Goal: Use online tool/utility: Utilize a website feature to perform a specific function

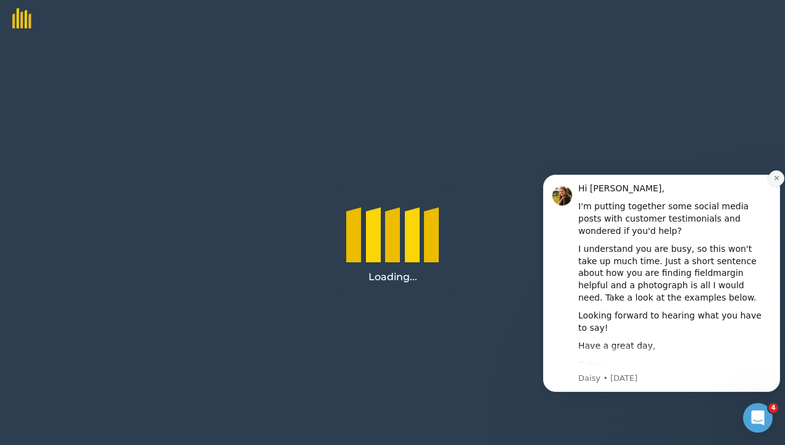
click at [775, 179] on icon "Dismiss notification" at bounding box center [777, 178] width 7 height 7
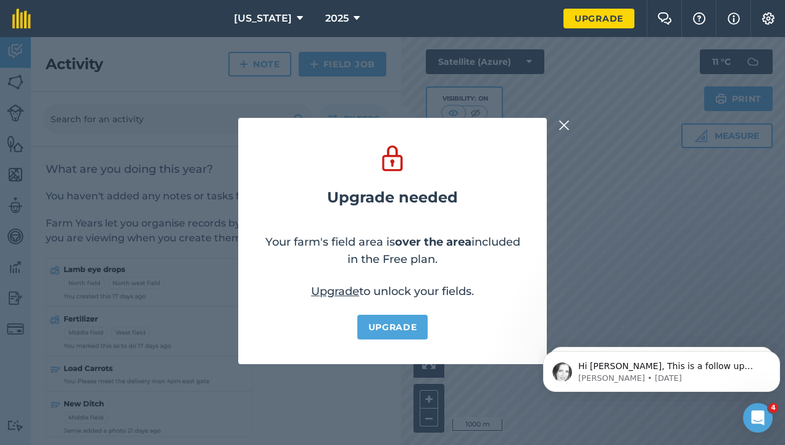
click at [563, 128] on img at bounding box center [564, 125] width 11 height 15
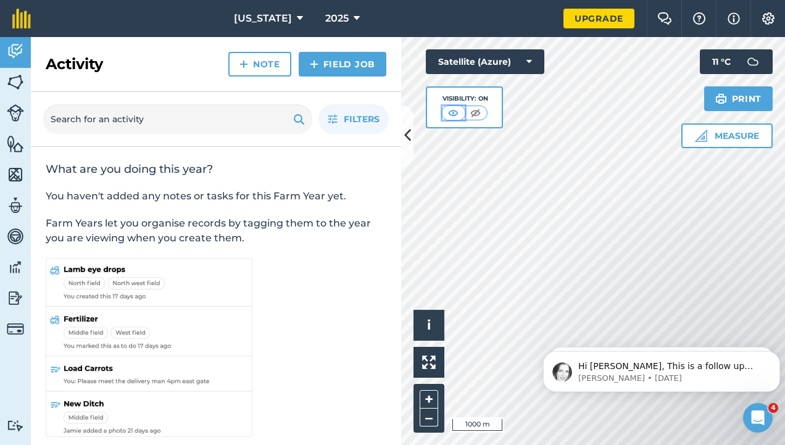
click at [456, 117] on img at bounding box center [453, 113] width 15 height 12
click at [478, 113] on img at bounding box center [475, 113] width 15 height 12
click at [478, 113] on img at bounding box center [476, 113] width 15 height 12
click at [454, 112] on img at bounding box center [453, 113] width 15 height 12
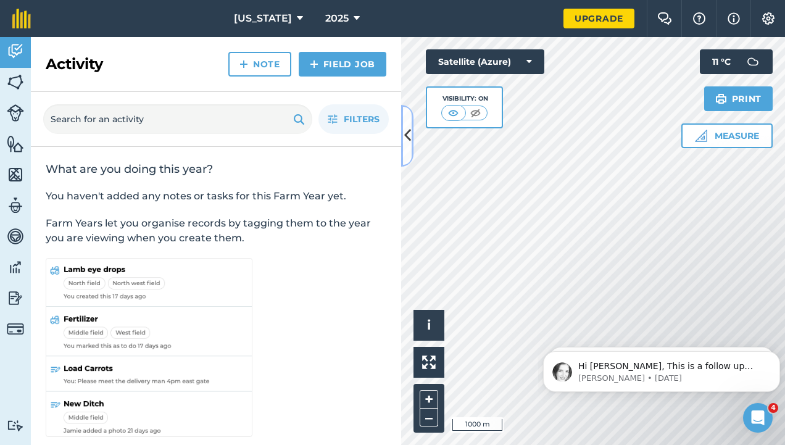
click at [403, 137] on button at bounding box center [407, 136] width 12 height 62
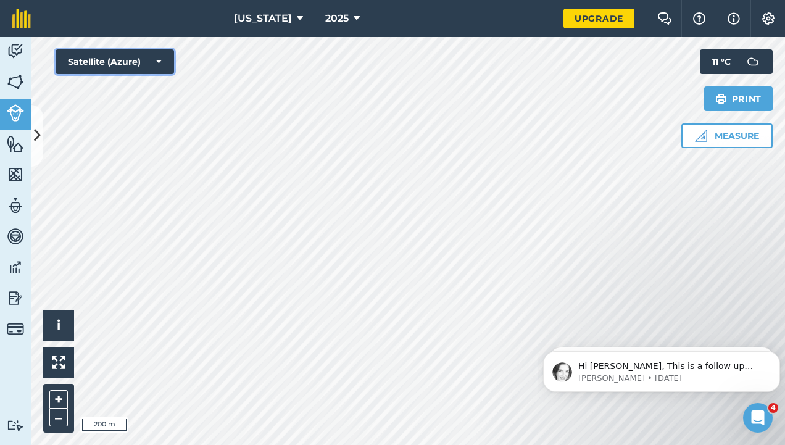
click at [163, 61] on button "Satellite (Azure)" at bounding box center [115, 61] width 119 height 25
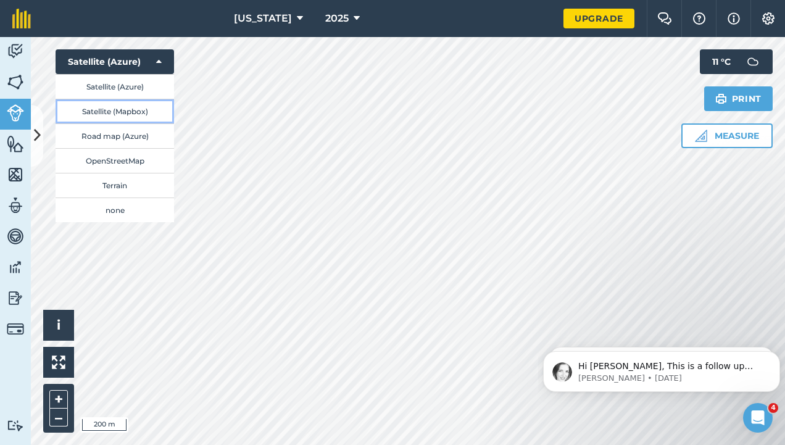
click at [143, 114] on button "Satellite (Mapbox)" at bounding box center [115, 111] width 119 height 25
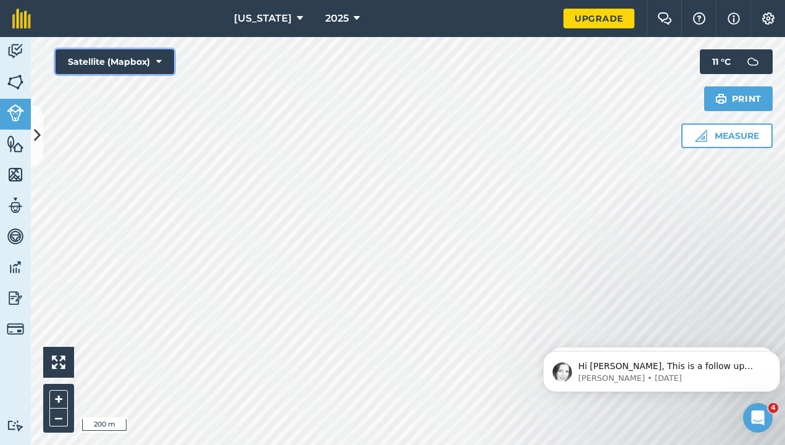
click at [152, 61] on button "Satellite (Mapbox)" at bounding box center [115, 61] width 119 height 25
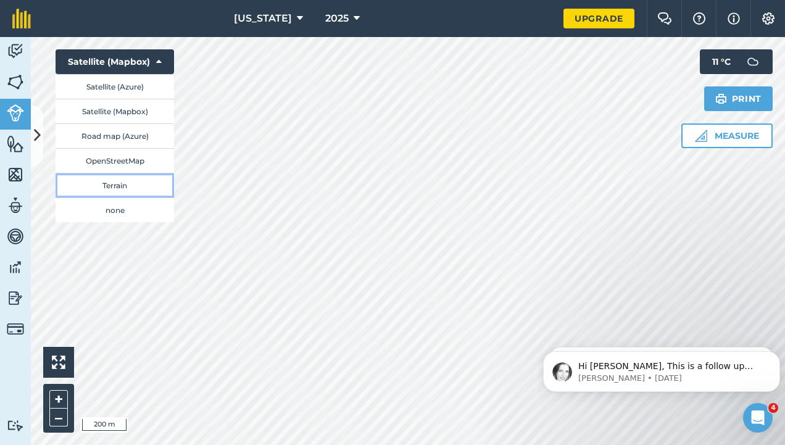
click at [149, 189] on button "Terrain" at bounding box center [115, 185] width 119 height 25
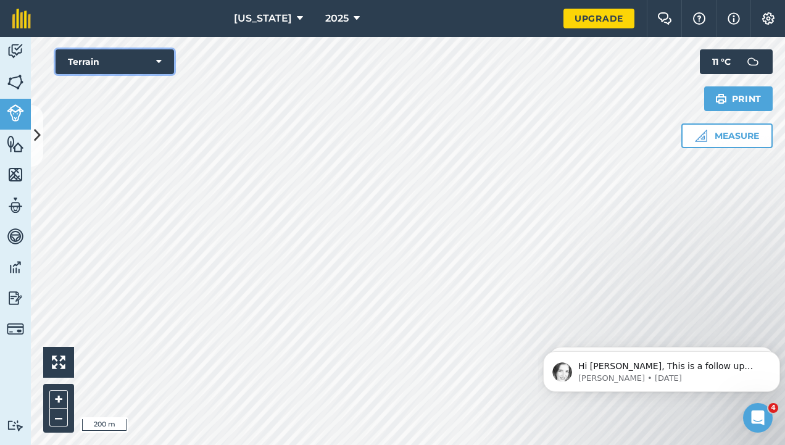
click at [153, 64] on button "Terrain" at bounding box center [115, 61] width 119 height 25
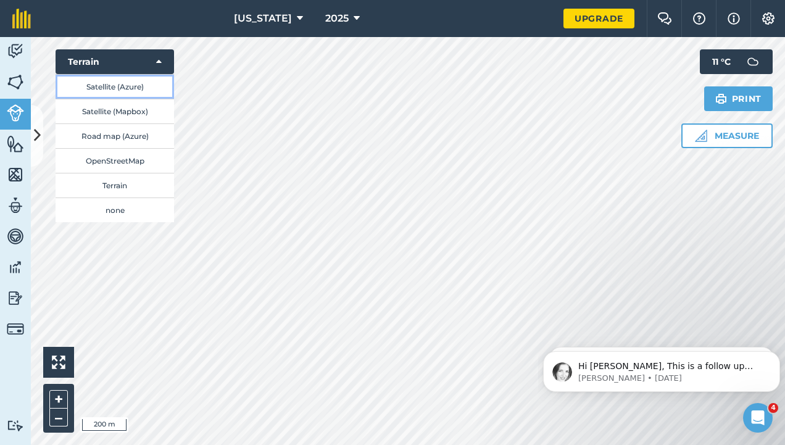
click at [128, 93] on button "Satellite (Azure)" at bounding box center [115, 86] width 119 height 25
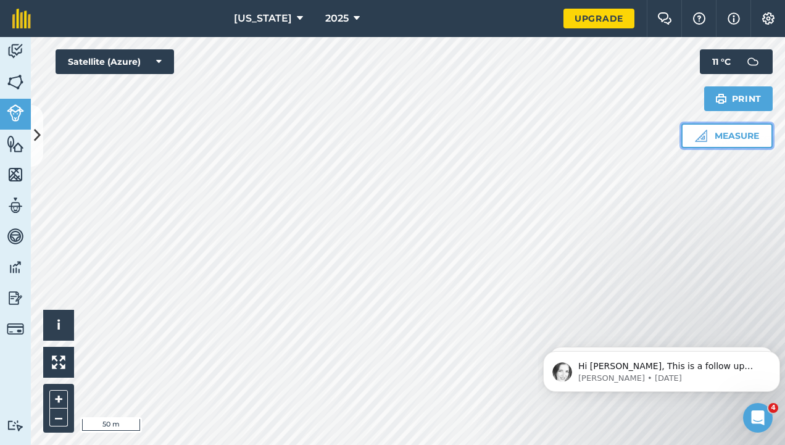
click at [697, 142] on button "Measure" at bounding box center [727, 136] width 91 height 25
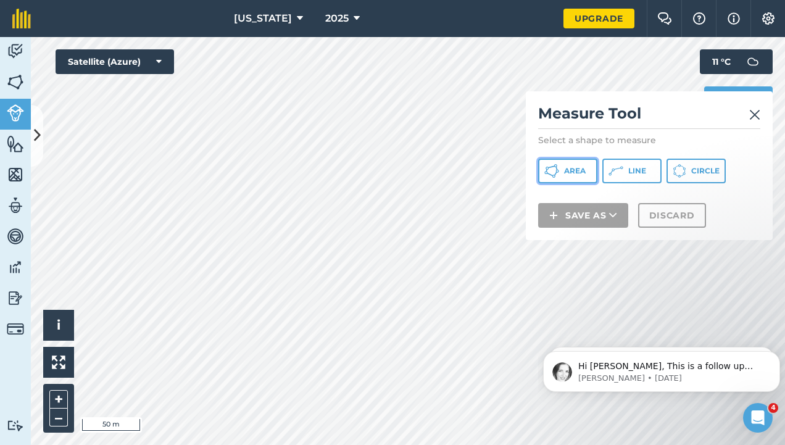
click at [571, 170] on span "Area" at bounding box center [575, 171] width 22 height 10
click at [630, 172] on span "Line" at bounding box center [638, 171] width 18 height 10
click at [758, 115] on img at bounding box center [755, 114] width 11 height 15
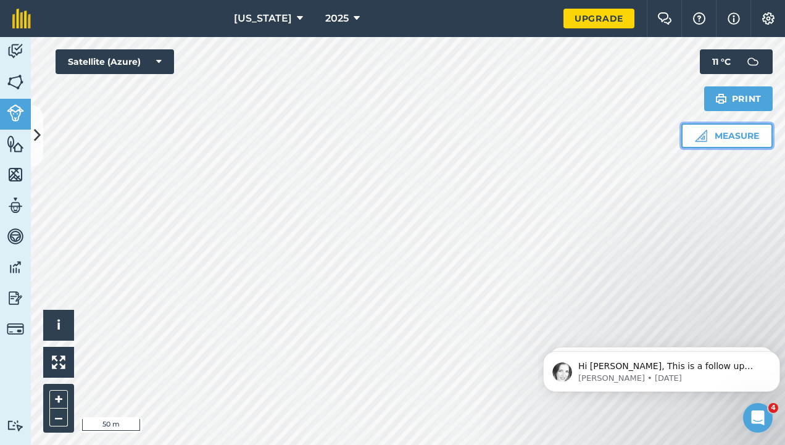
click at [705, 146] on button "Measure" at bounding box center [727, 136] width 91 height 25
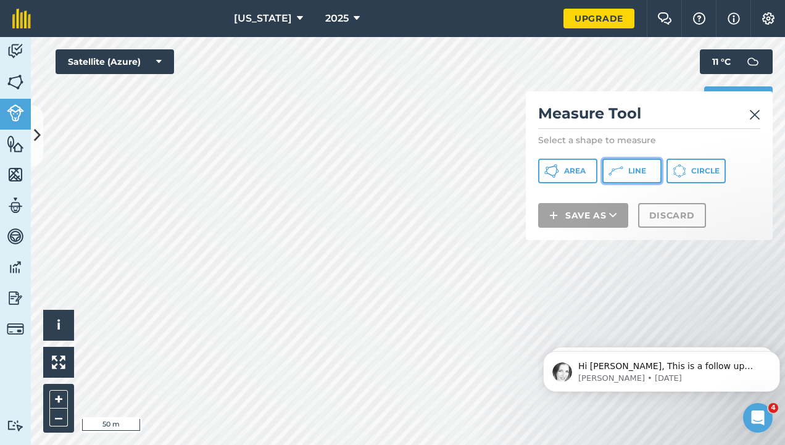
click at [633, 173] on span "Line" at bounding box center [638, 171] width 18 height 10
click at [753, 115] on img at bounding box center [755, 114] width 11 height 15
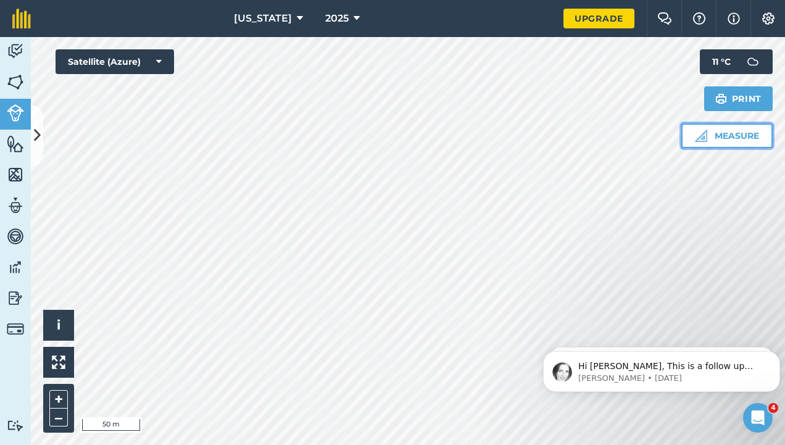
click at [724, 135] on button "Measure" at bounding box center [727, 136] width 91 height 25
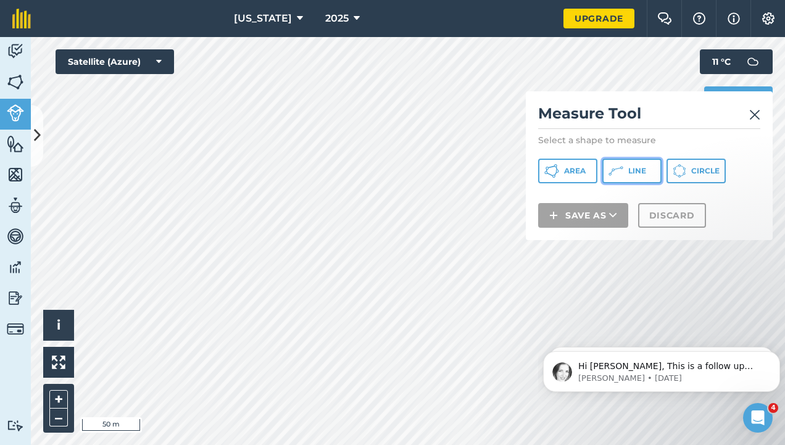
click at [634, 168] on span "Line" at bounding box center [638, 171] width 18 height 10
click at [763, 111] on div "Measure Tool Select a shape to measure Area Line Circle Save as Discard" at bounding box center [649, 165] width 247 height 149
click at [756, 114] on img at bounding box center [755, 114] width 11 height 15
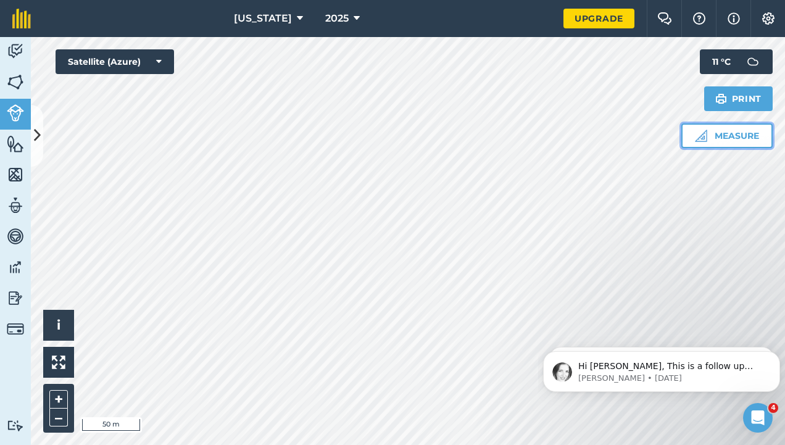
click at [726, 138] on button "Measure" at bounding box center [727, 136] width 91 height 25
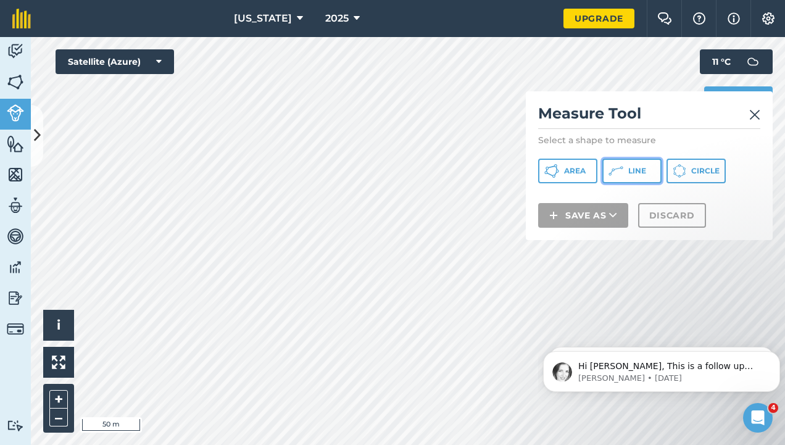
click at [633, 166] on span "Line" at bounding box center [638, 171] width 18 height 10
click at [754, 111] on img at bounding box center [755, 114] width 11 height 15
